Goal: Information Seeking & Learning: Learn about a topic

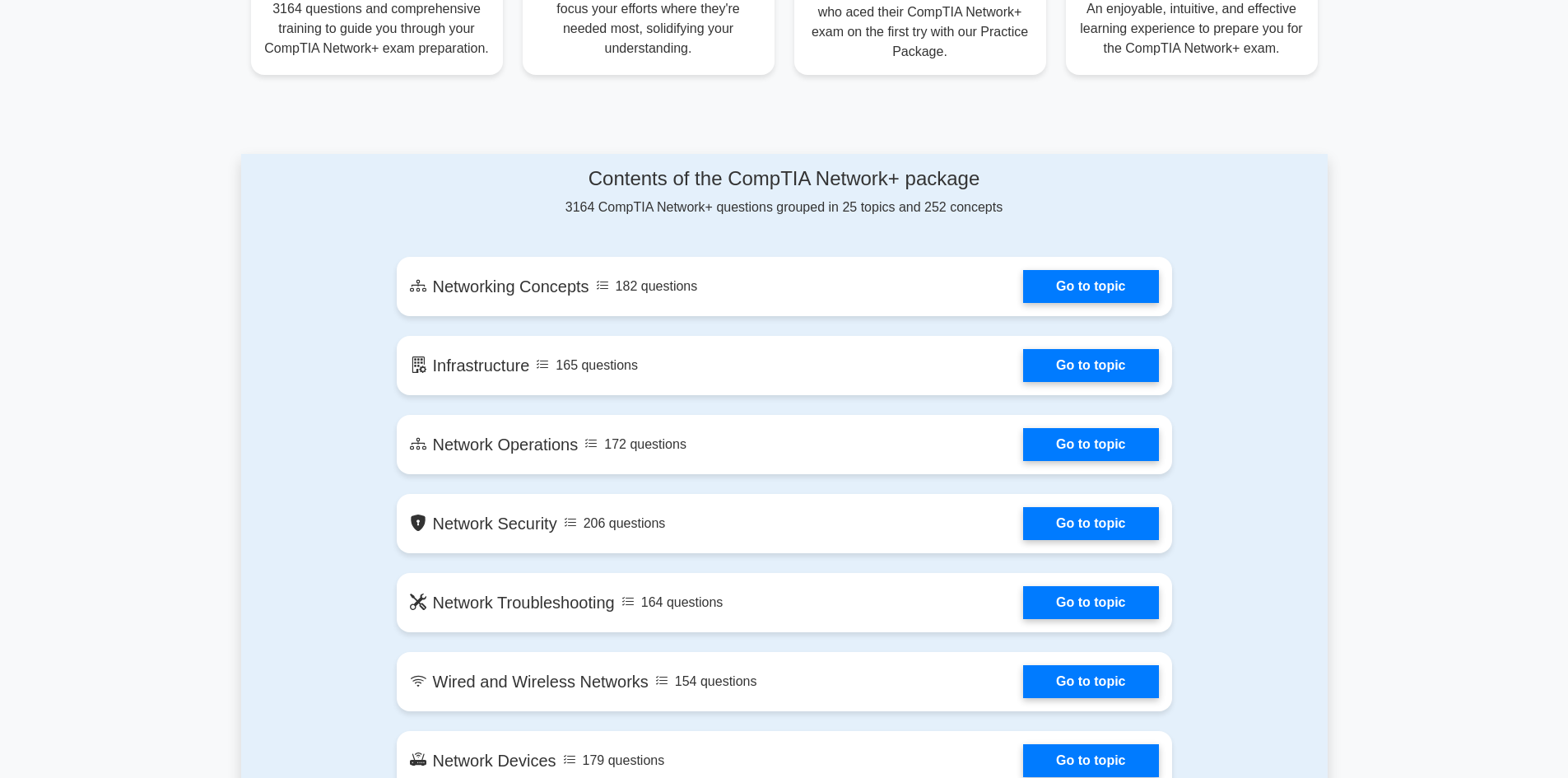
scroll to position [741, 0]
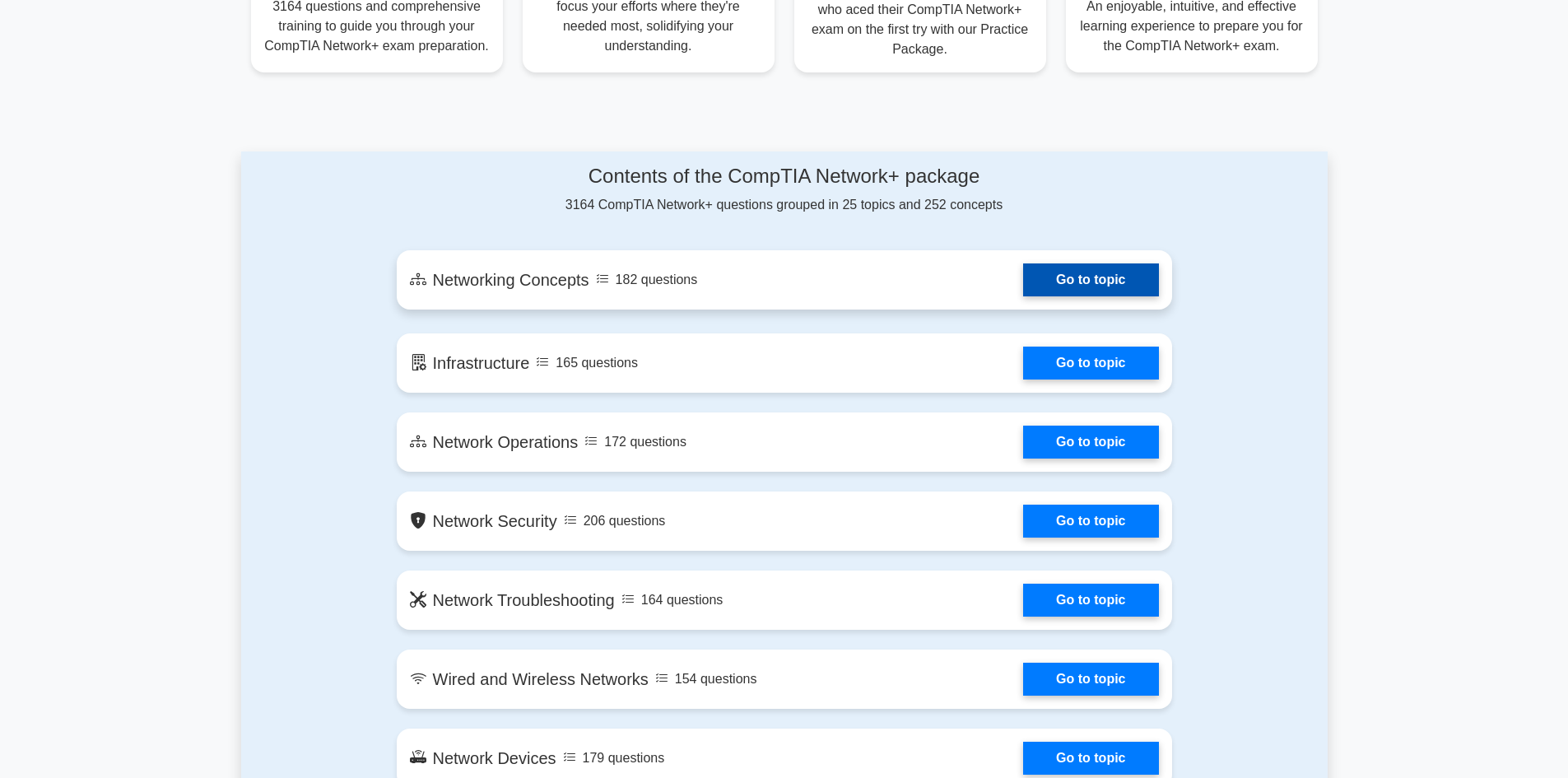
click at [1093, 284] on link "Go to topic" at bounding box center [1090, 280] width 135 height 33
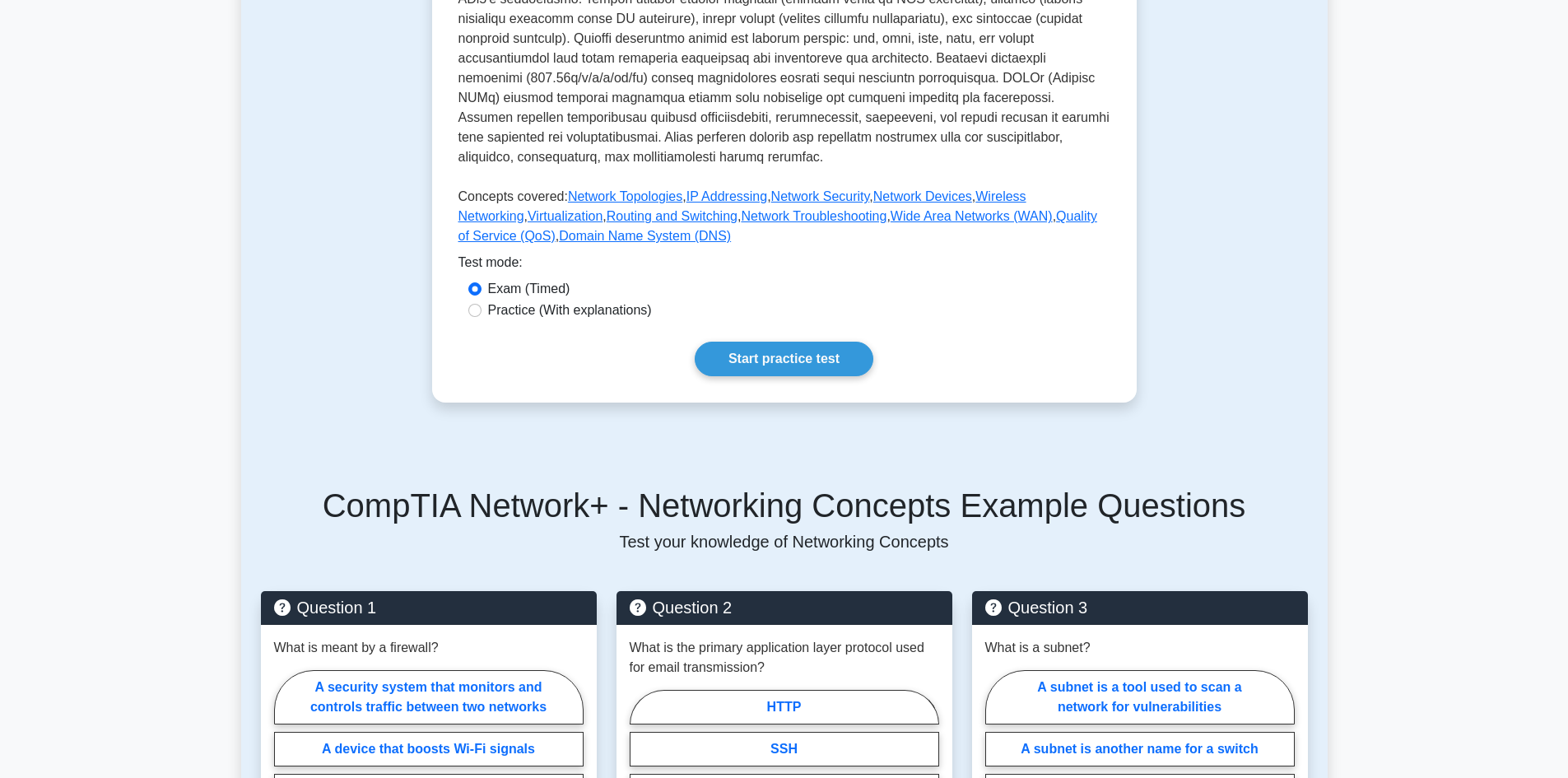
scroll to position [576, 0]
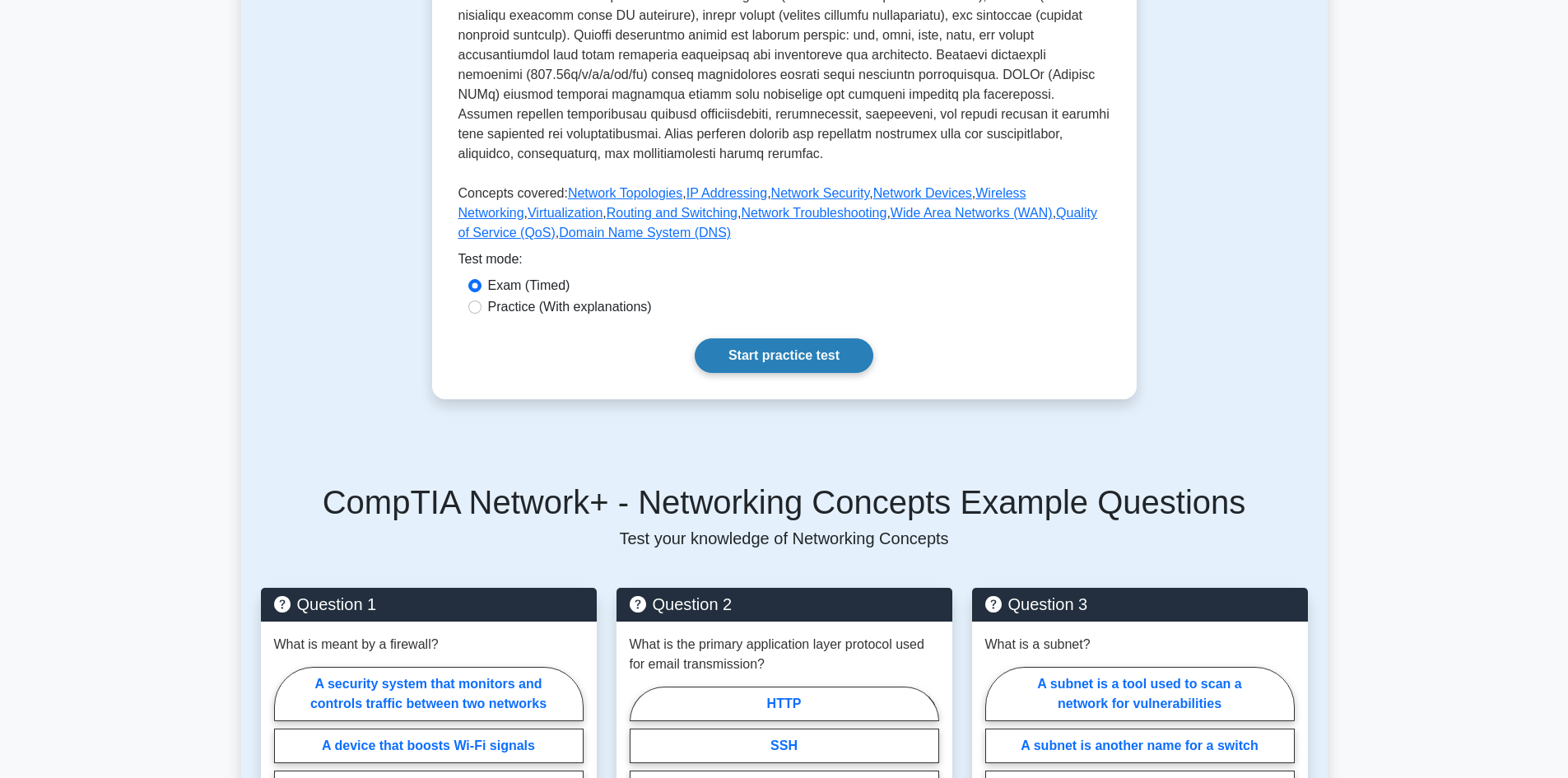
click at [790, 339] on link "Start practice test" at bounding box center [784, 356] width 179 height 34
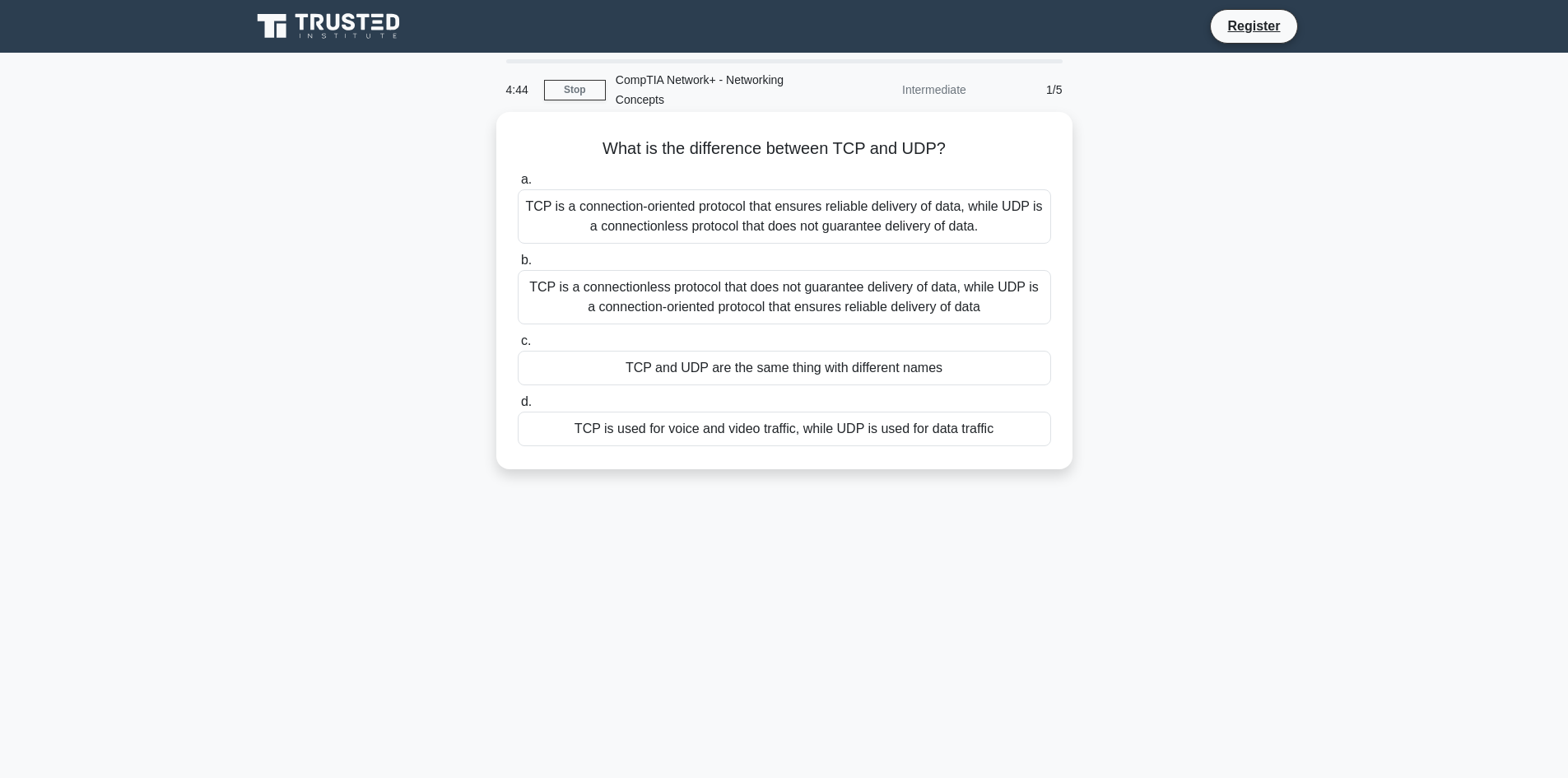
click at [703, 433] on div "TCP is used for voice and video traffic, while UDP is used for data traffic" at bounding box center [784, 429] width 534 height 34
click at [518, 408] on input "d. TCP is used for voice and video traffic, while UDP is used for data traffic" at bounding box center [518, 402] width 0 height 11
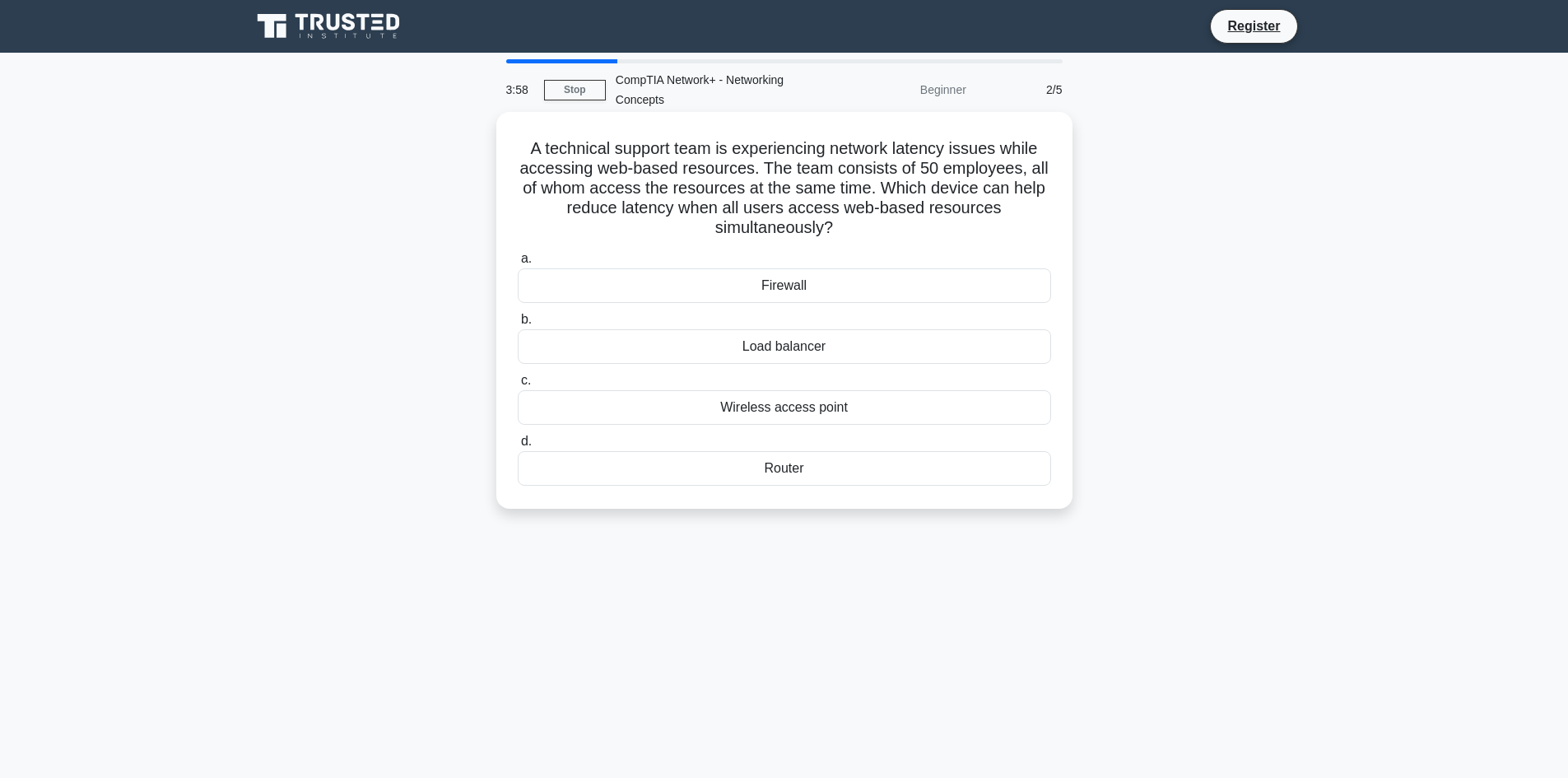
click at [749, 288] on div "Firewall" at bounding box center [784, 286] width 534 height 34
click at [518, 265] on input "a. Firewall" at bounding box center [518, 259] width 0 height 11
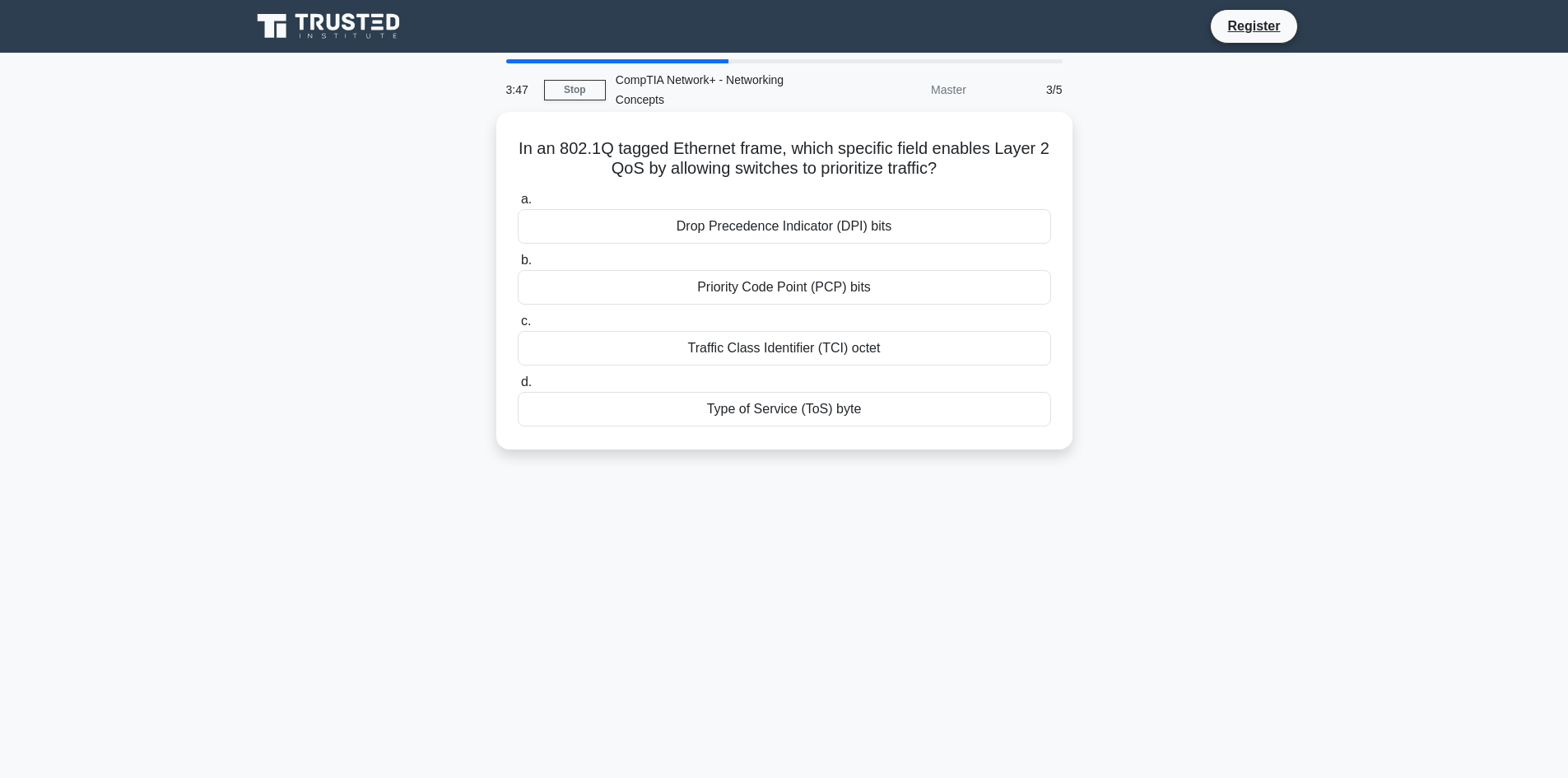
click at [758, 414] on div "Type of Service (ToS) byte" at bounding box center [784, 409] width 534 height 34
click at [518, 388] on input "d. Type of Service (ToS) byte" at bounding box center [518, 382] width 0 height 11
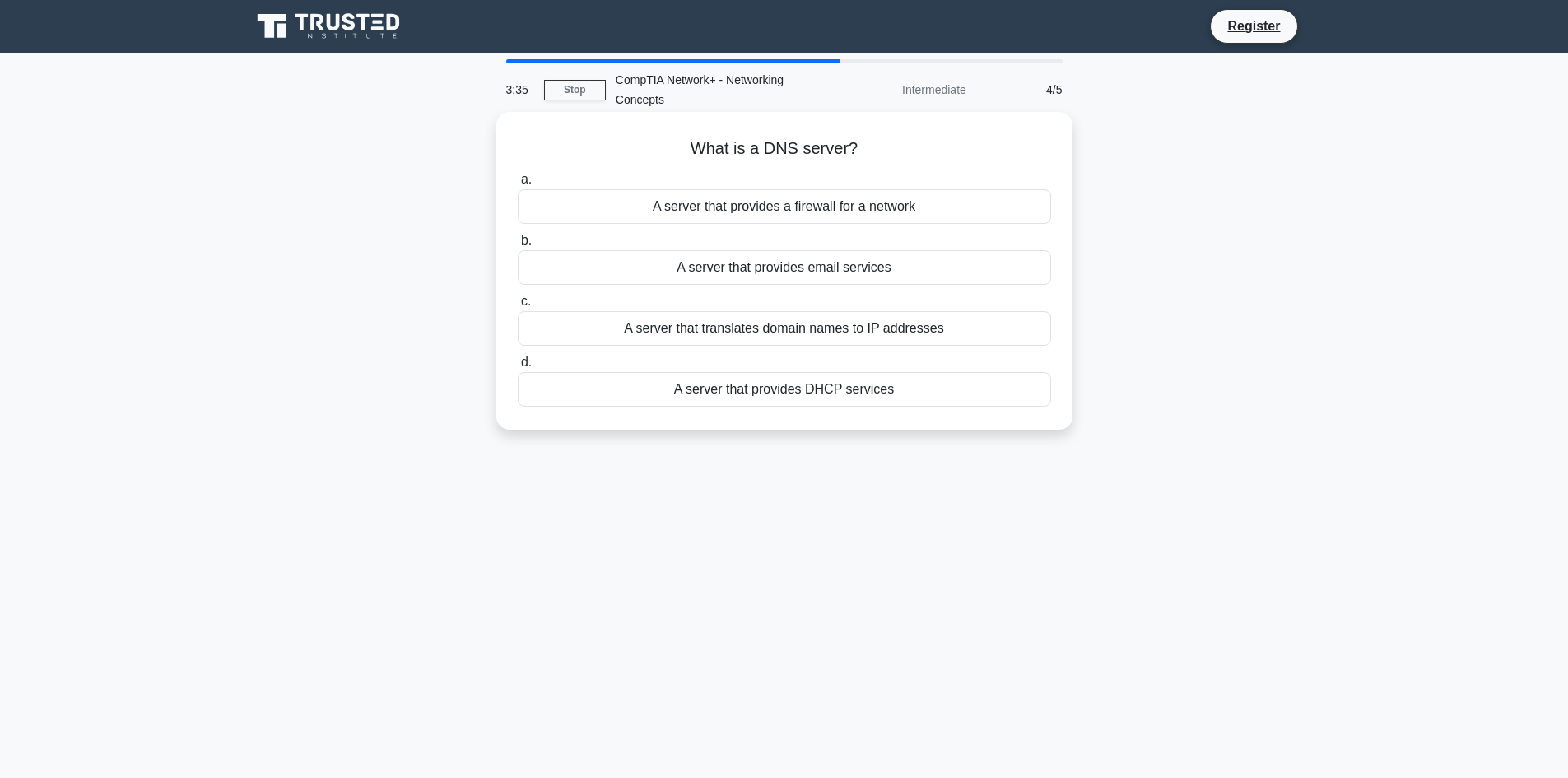
click at [734, 330] on div "A server that translates domain names to IP addresses" at bounding box center [784, 329] width 534 height 34
click at [518, 307] on input "c. A server that translates domain names to IP addresses" at bounding box center [518, 302] width 0 height 11
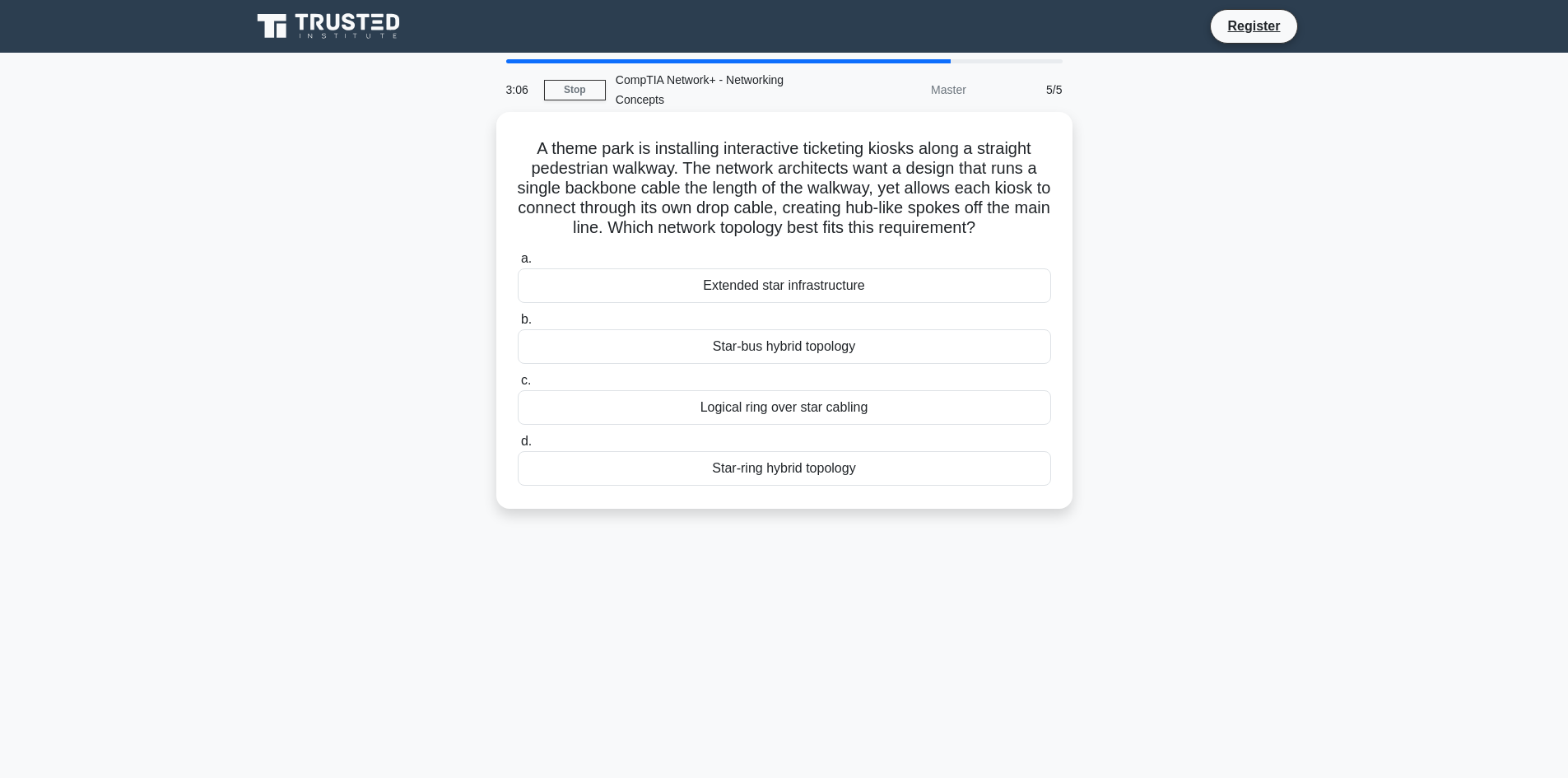
click at [777, 352] on div "Star-bus hybrid topology" at bounding box center [784, 347] width 534 height 34
click at [518, 325] on input "b. Star-bus hybrid topology" at bounding box center [518, 320] width 0 height 11
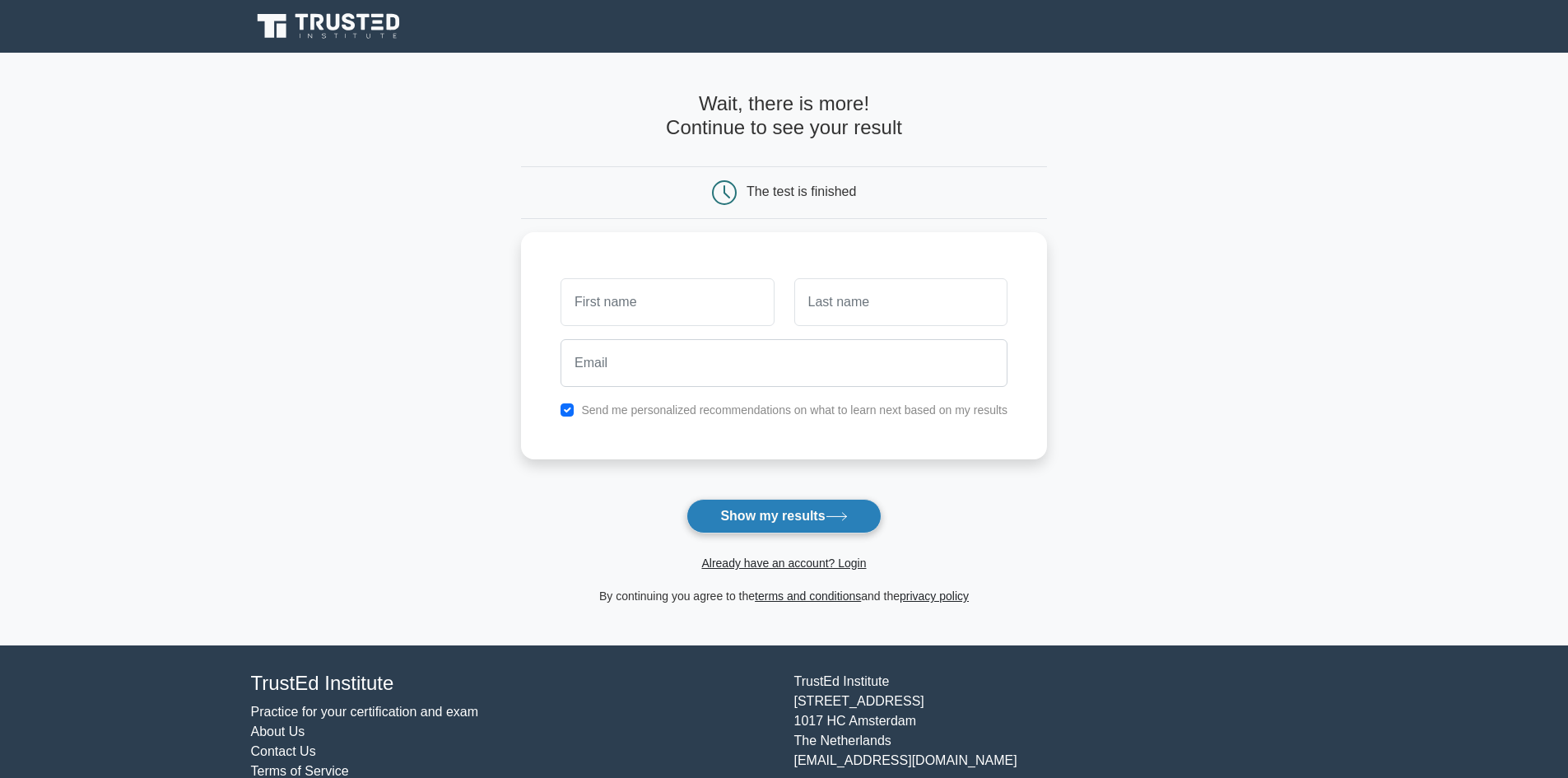
click at [769, 517] on button "Show my results" at bounding box center [783, 516] width 194 height 34
